Goal: Transaction & Acquisition: Purchase product/service

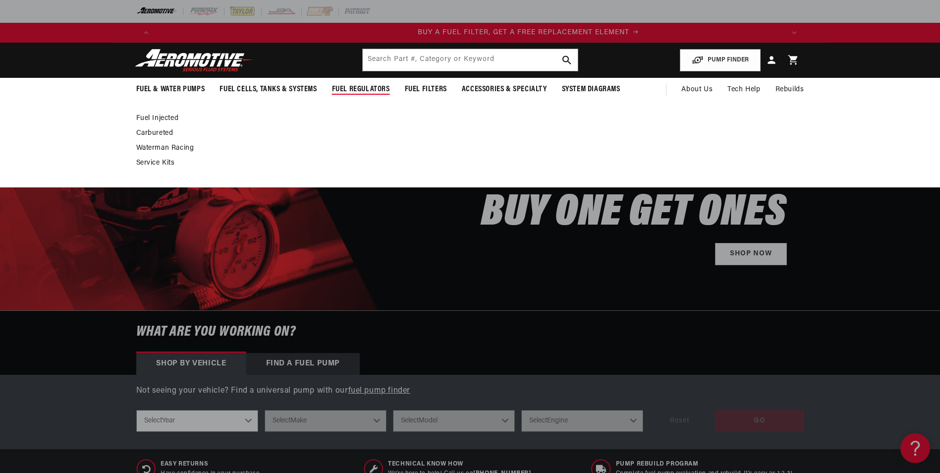
scroll to position [0, 628]
click at [164, 132] on link "Carbureted" at bounding box center [465, 133] width 658 height 9
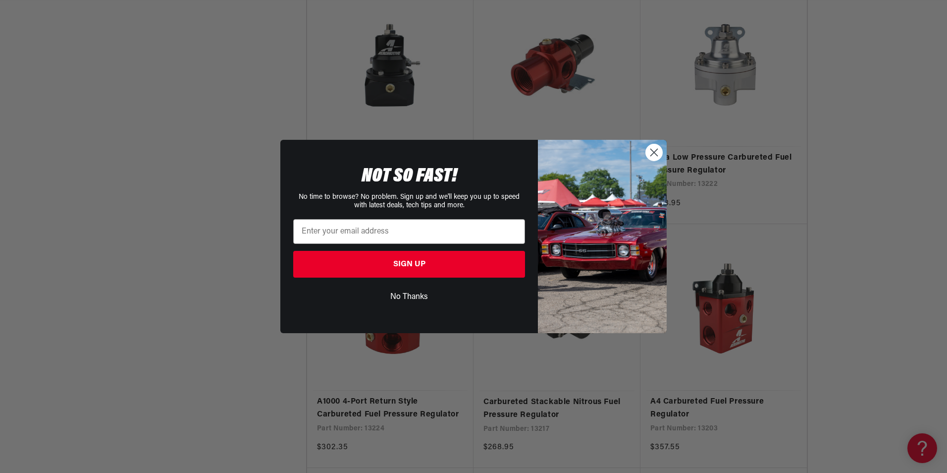
click at [656, 156] on circle "Close dialog" at bounding box center [654, 152] width 16 height 16
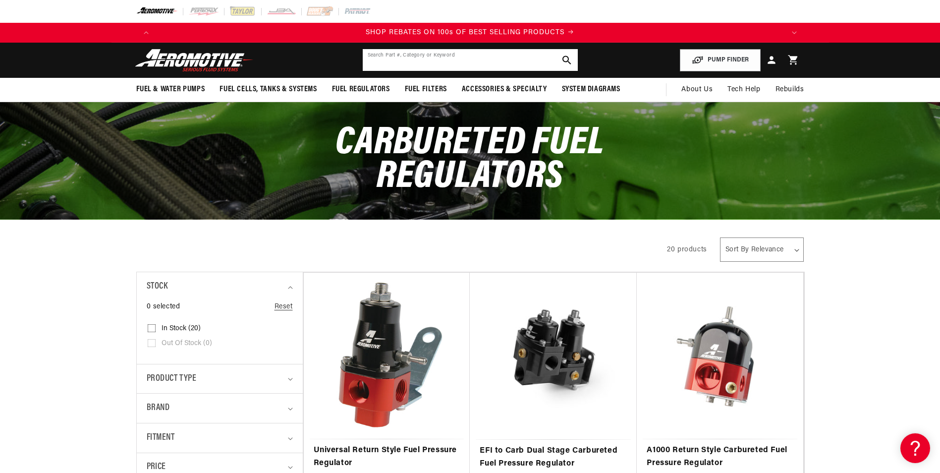
click at [503, 57] on input "text" at bounding box center [470, 60] width 215 height 22
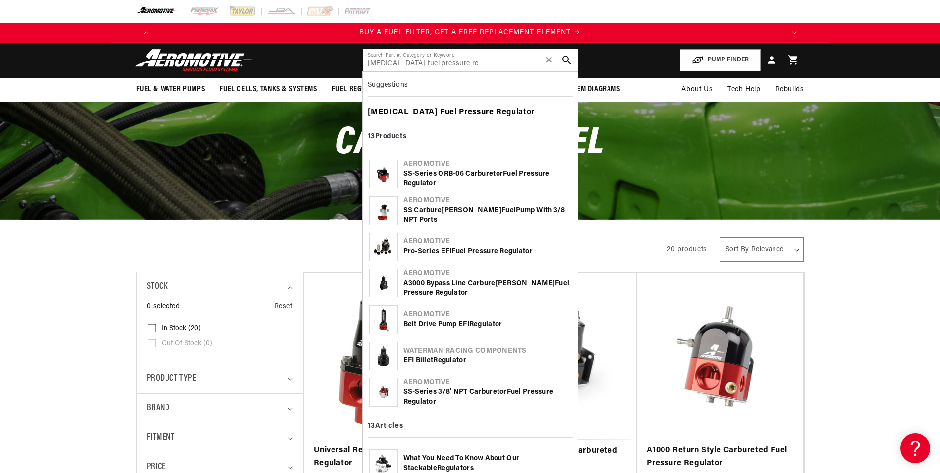
type input "nitrous fuel pressure re"
click at [479, 113] on div "nitrous Fuel Pressure Re gulator" at bounding box center [470, 112] width 205 height 17
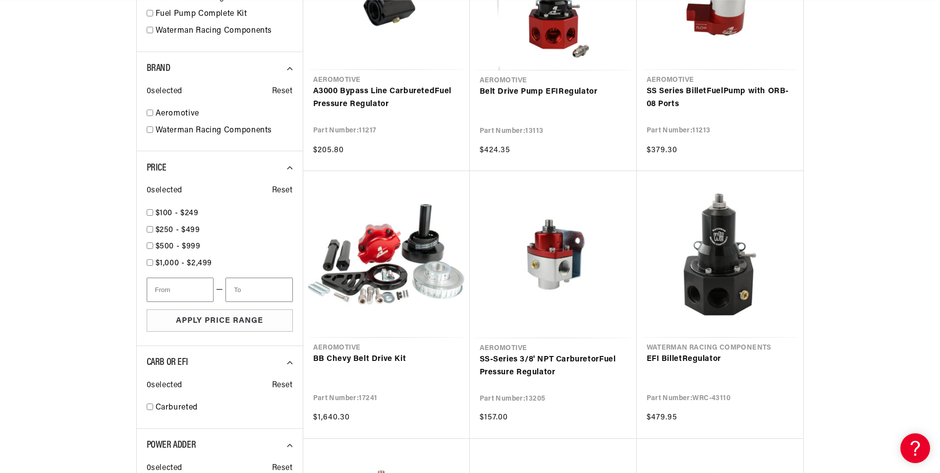
scroll to position [0, 628]
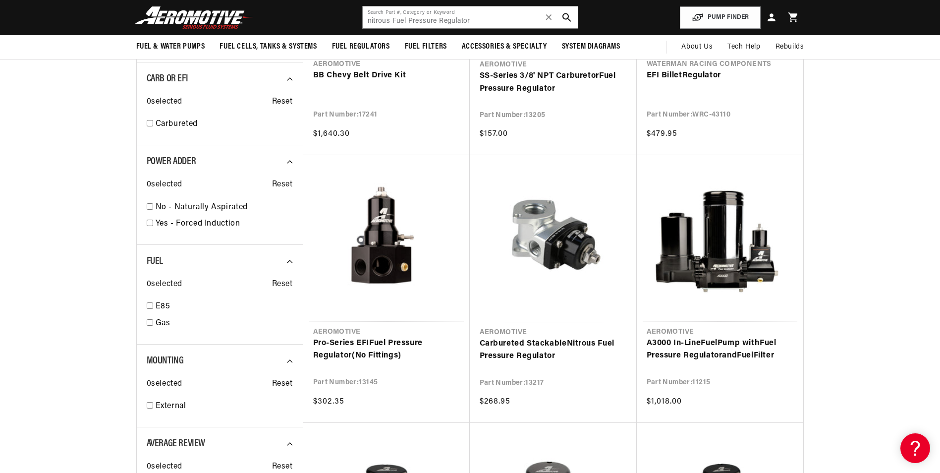
scroll to position [793, 0]
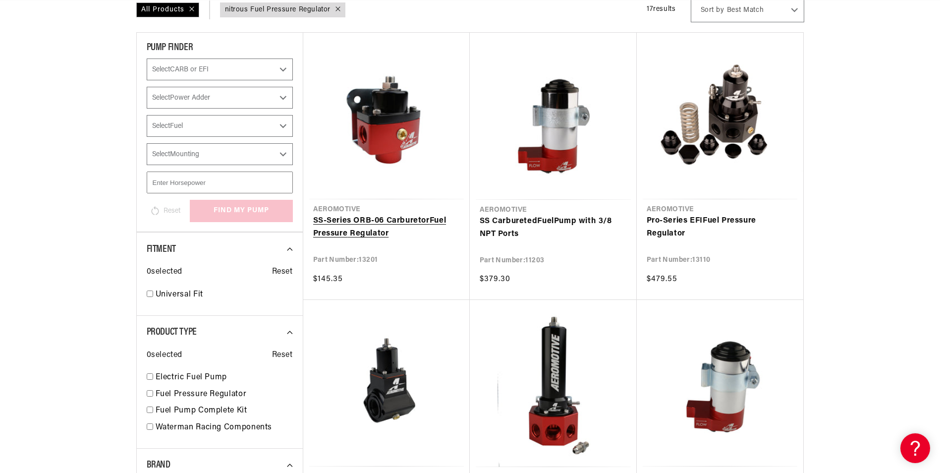
click at [376, 214] on link "SS-Series ORB-06 Carburetor Fuel Pressure Regulator" at bounding box center [386, 226] width 147 height 25
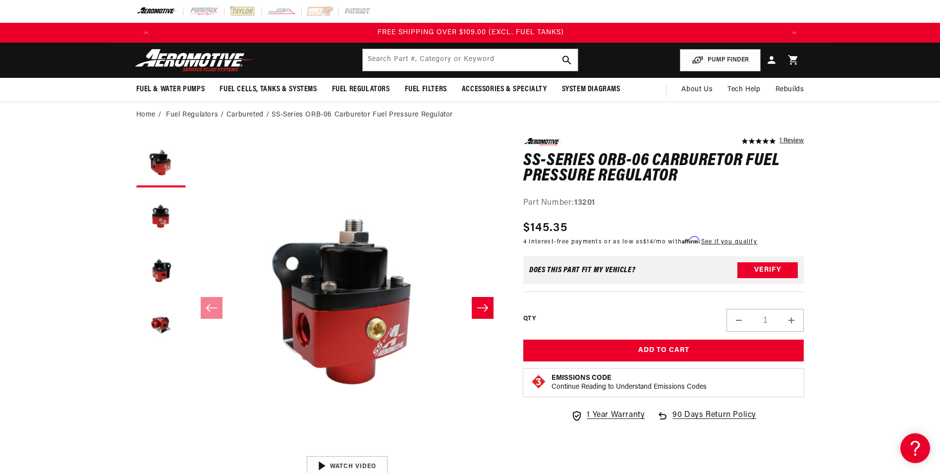
scroll to position [0, 1884]
